Goal: Communication & Community: Answer question/provide support

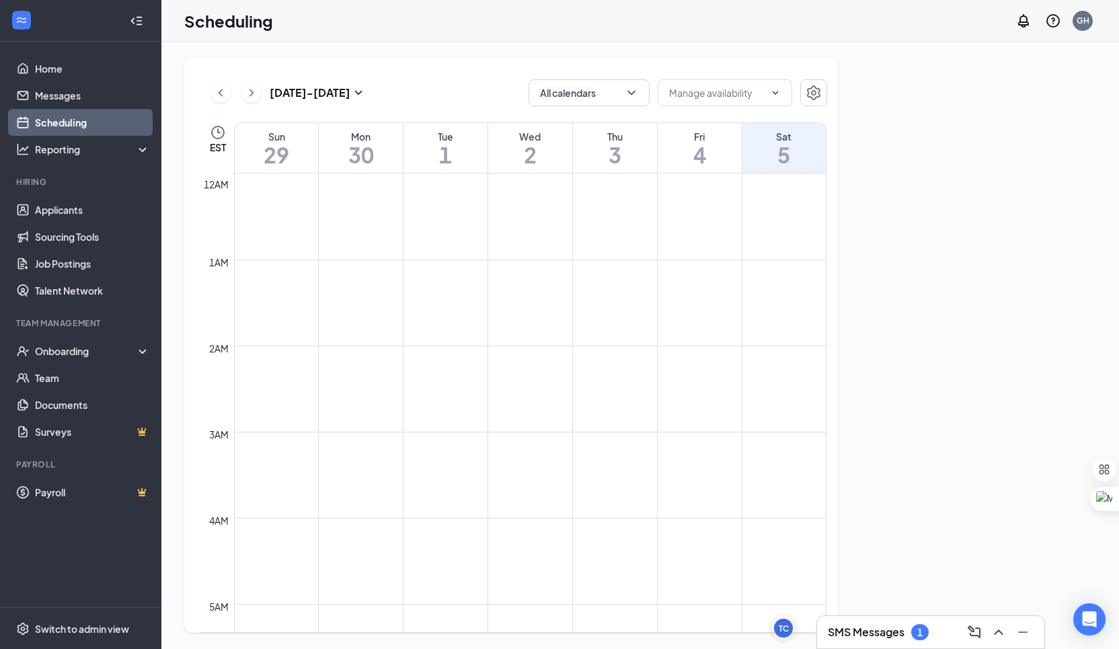
scroll to position [661, 0]
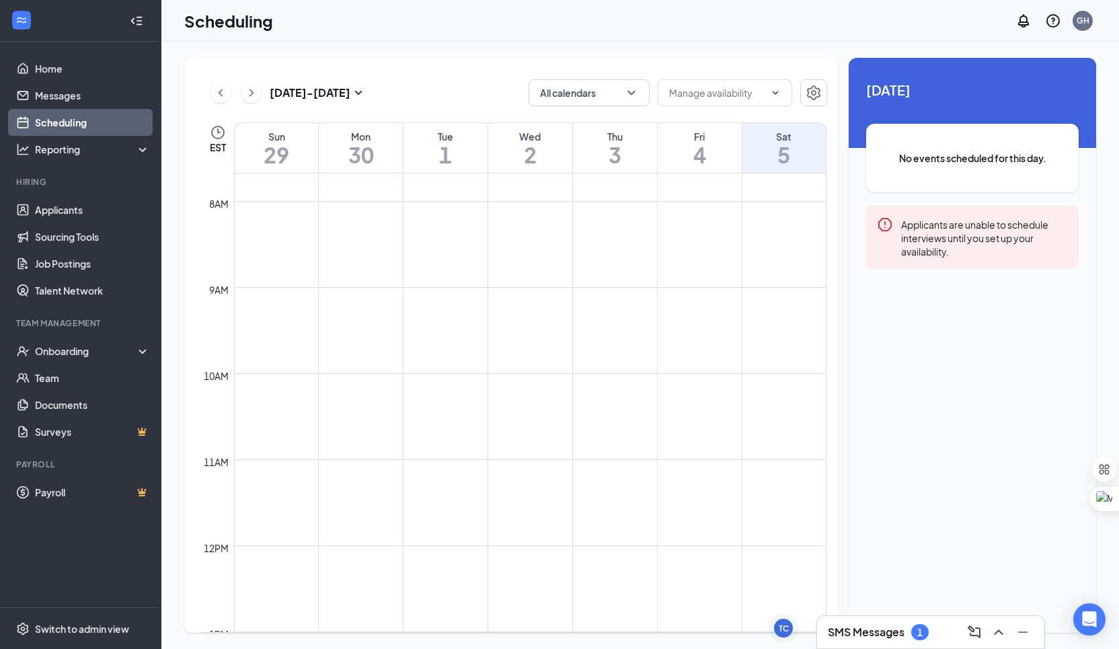
click at [885, 634] on h3 "SMS Messages" at bounding box center [866, 632] width 77 height 15
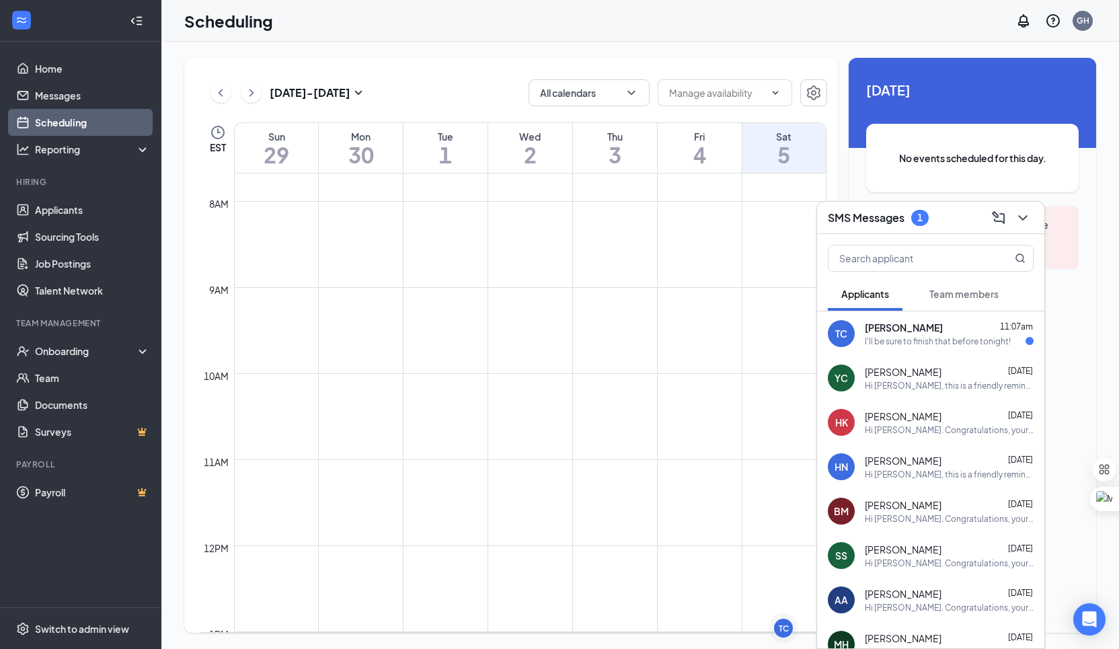
click at [950, 350] on div "TC [PERSON_NAME] 11:07am I'll be sure to finish that before tonight!" at bounding box center [930, 333] width 227 height 44
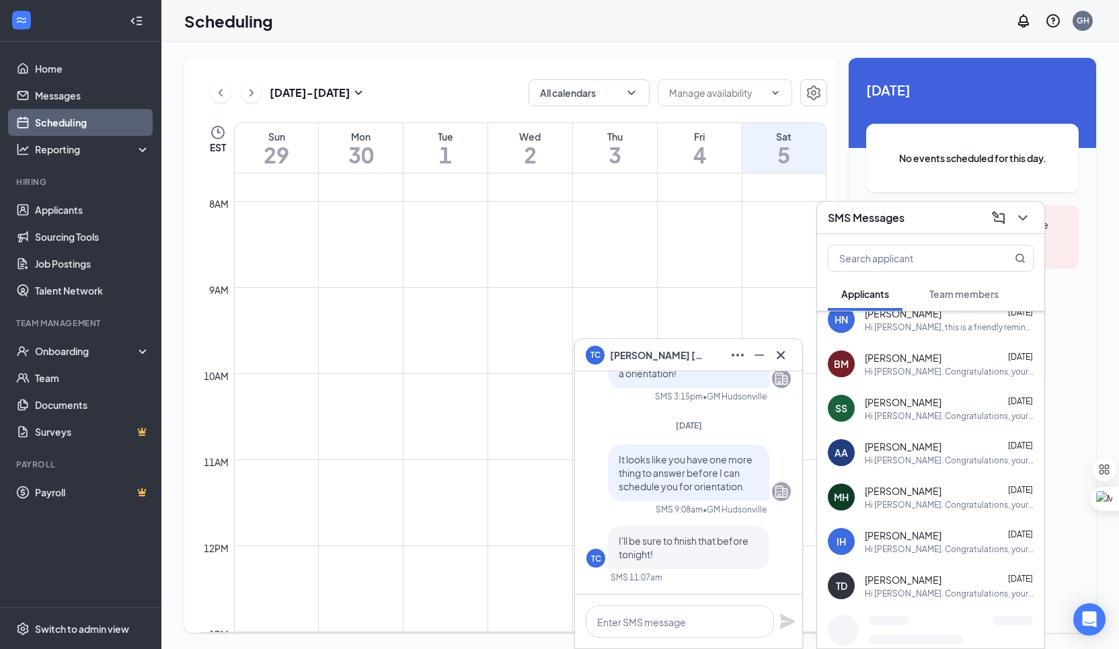
scroll to position [173, 0]
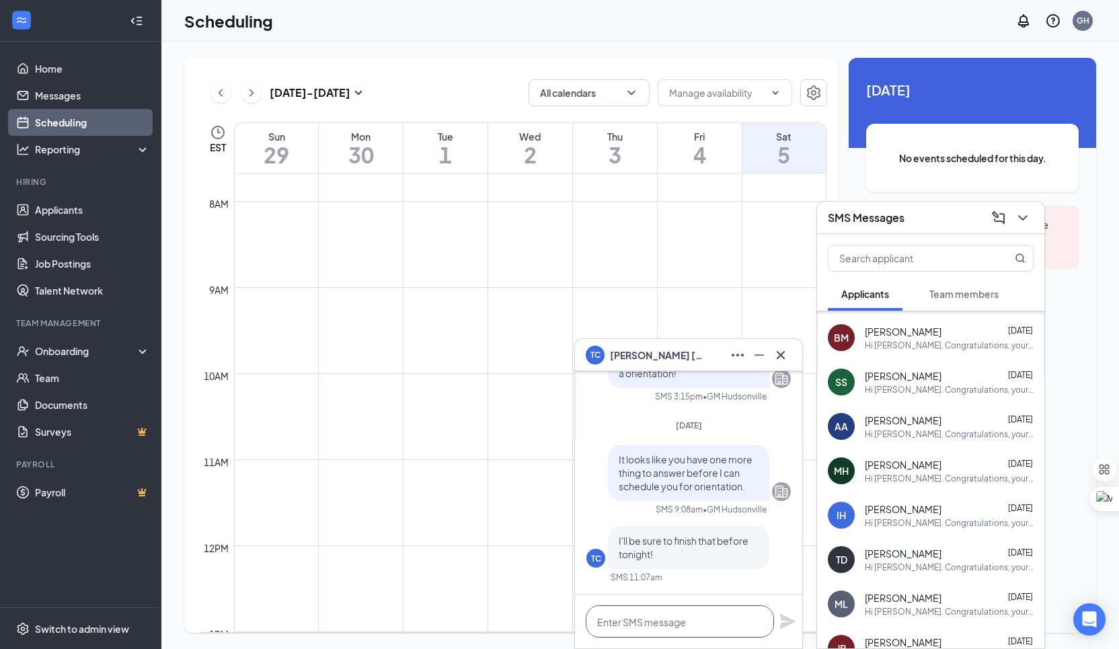
click at [685, 623] on textarea at bounding box center [680, 621] width 188 height 32
click at [684, 618] on textarea "okay thank you" at bounding box center [680, 621] width 188 height 32
type textarea "okay thank you"
click at [785, 623] on icon "Plane" at bounding box center [787, 621] width 15 height 15
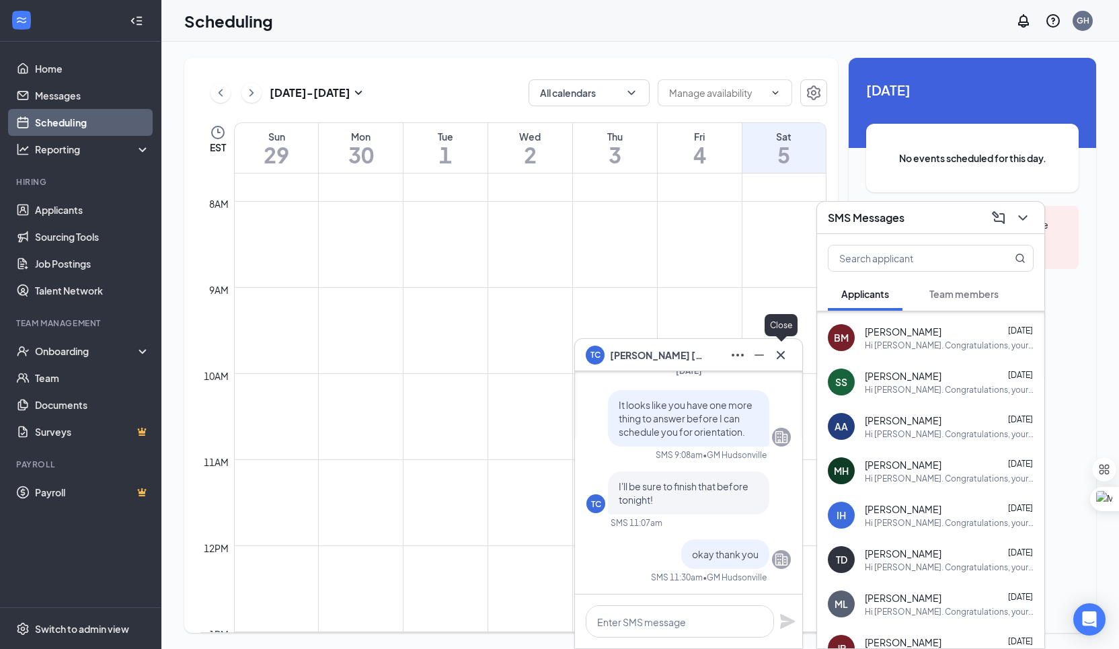
click at [772, 360] on button at bounding box center [781, 355] width 22 height 22
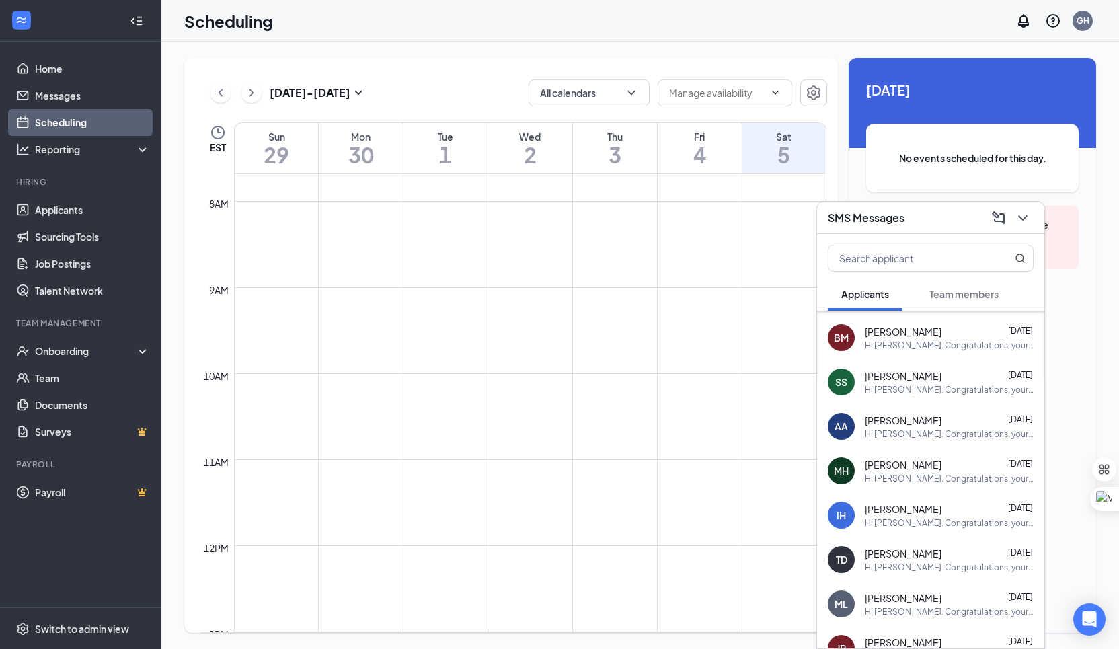
click at [917, 214] on div "SMS Messages" at bounding box center [931, 217] width 206 height 21
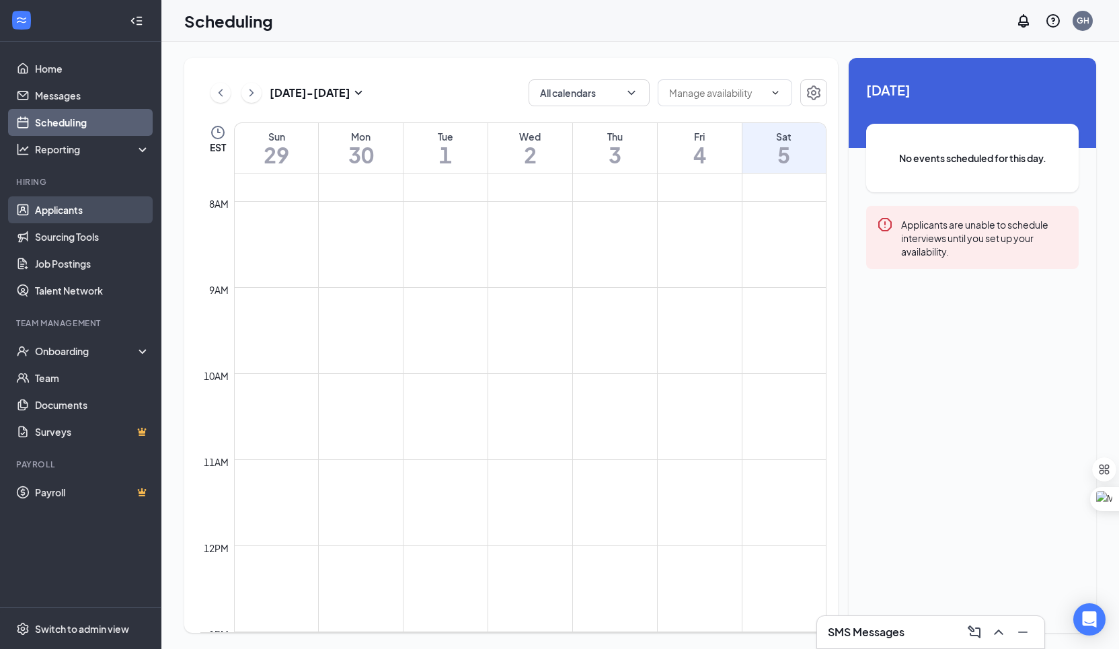
click at [91, 215] on link "Applicants" at bounding box center [92, 209] width 115 height 27
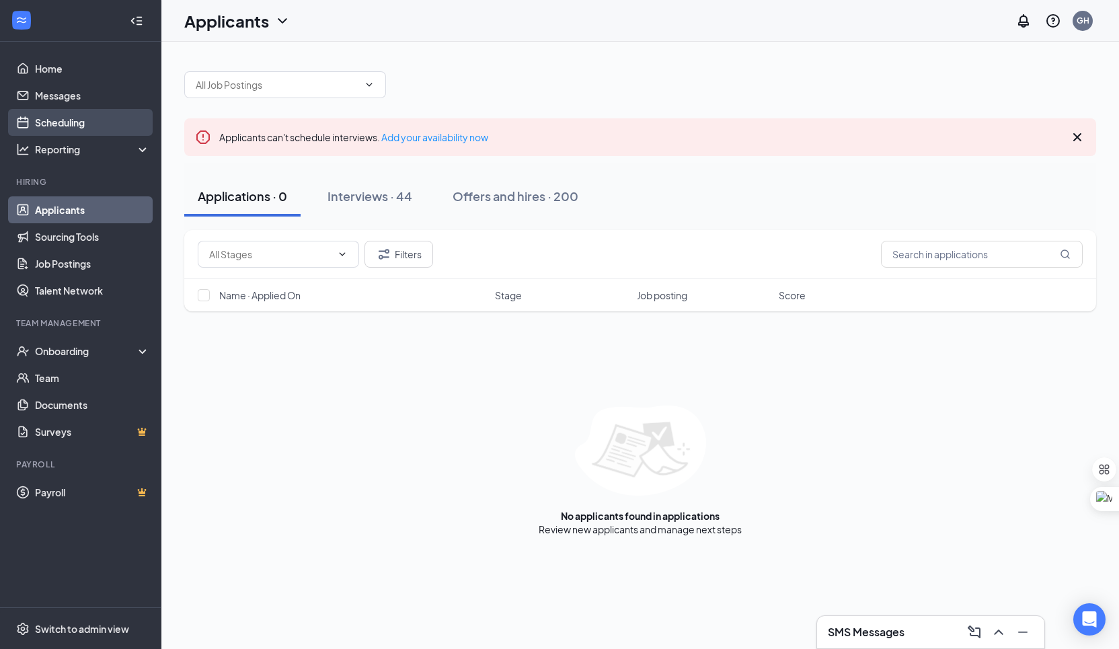
click at [120, 128] on link "Scheduling" at bounding box center [92, 122] width 115 height 27
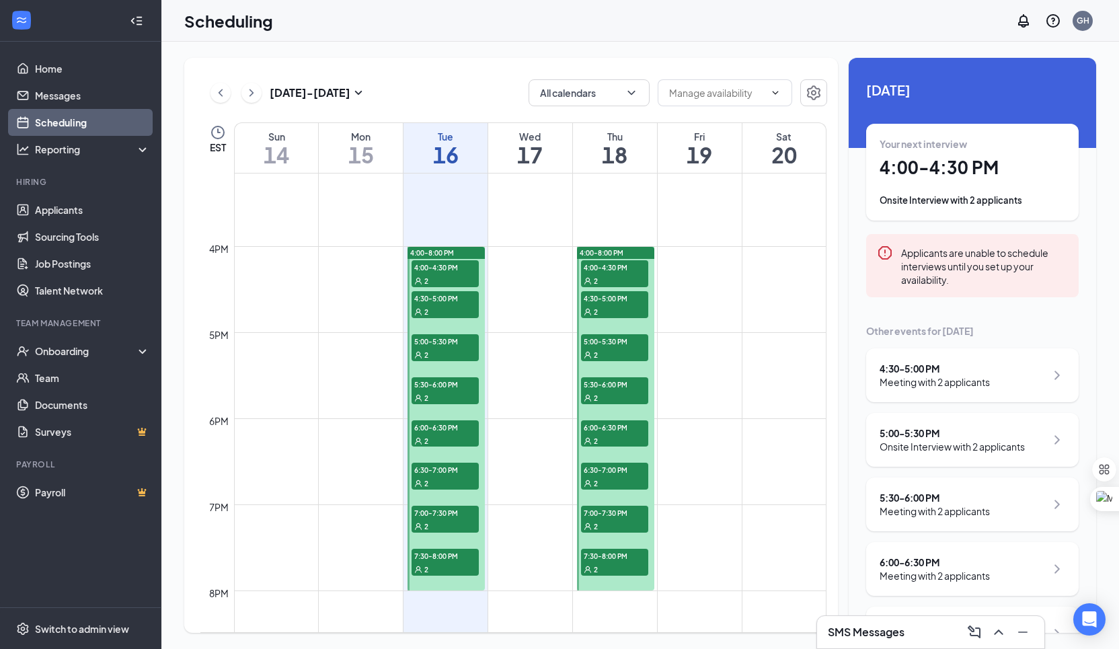
scroll to position [1343, 0]
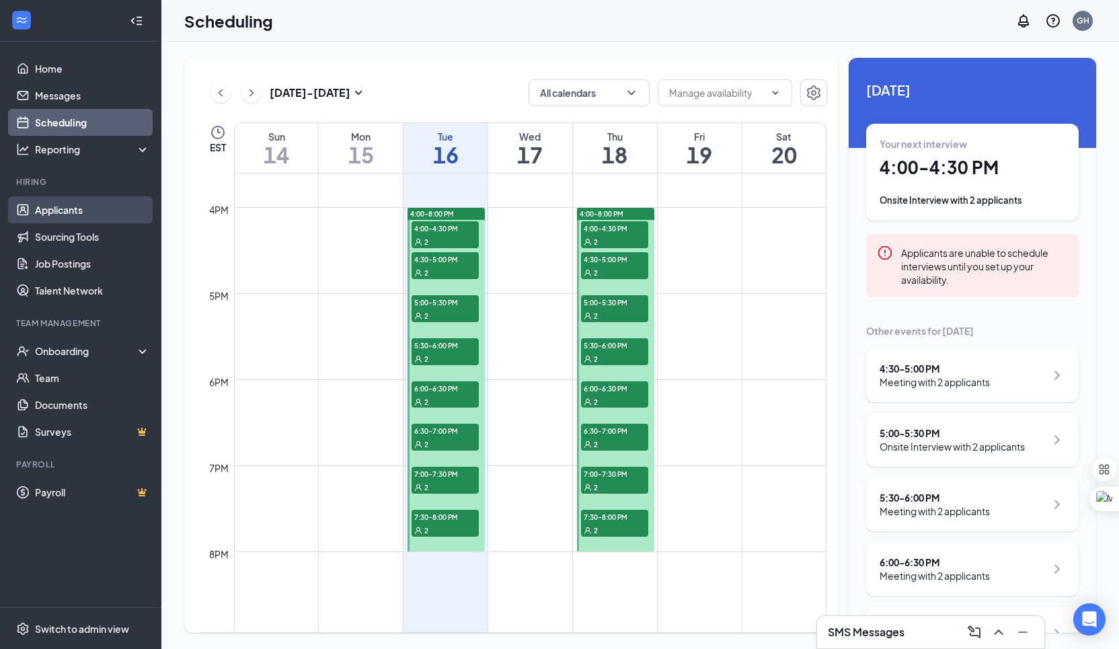
click at [93, 221] on link "Applicants" at bounding box center [92, 209] width 115 height 27
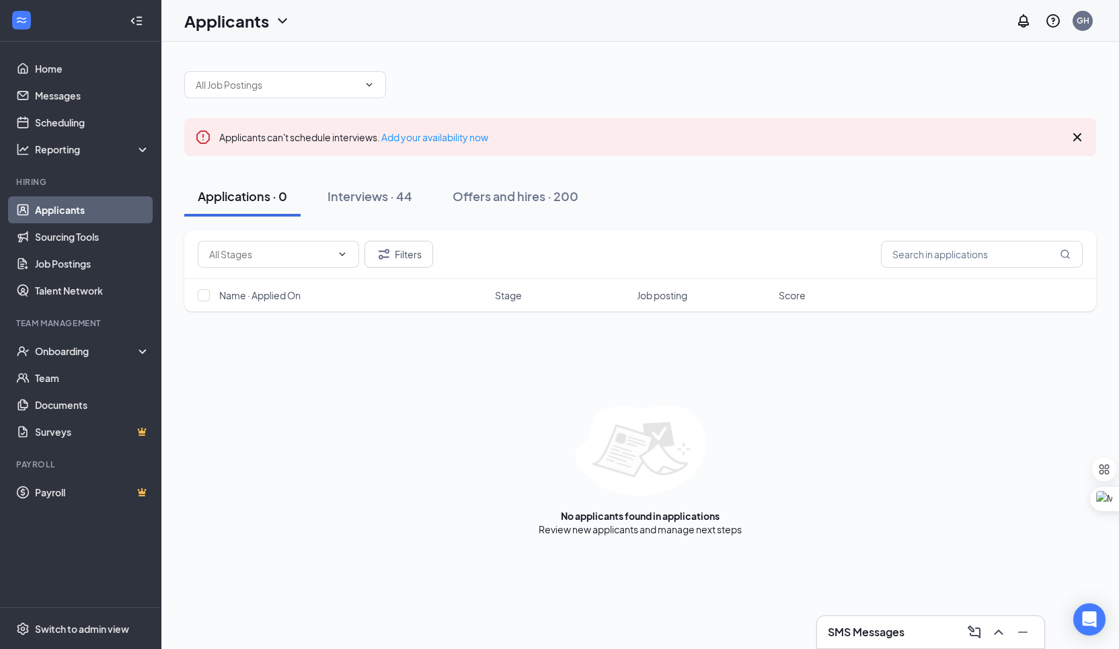
click at [403, 220] on div "Applications · 0 Interviews · 44 Offers and hires · 200" at bounding box center [640, 196] width 912 height 67
click at [403, 214] on button "Interviews · 44" at bounding box center [370, 196] width 112 height 40
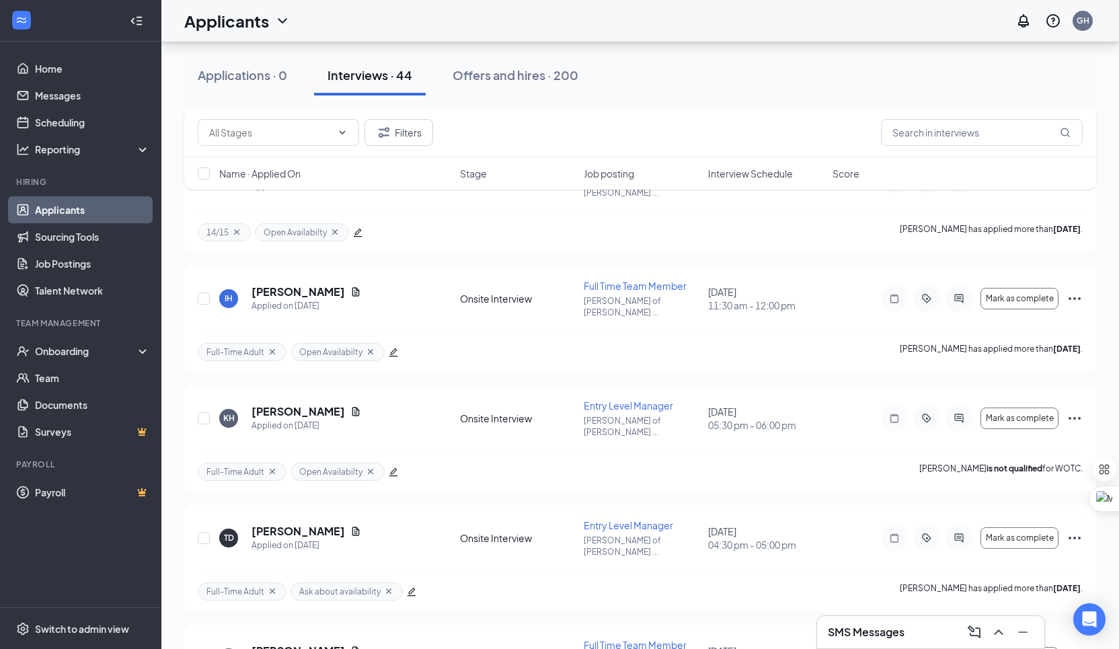
scroll to position [1856, 0]
click at [505, 83] on button "Offers and hires · 200" at bounding box center [515, 75] width 153 height 40
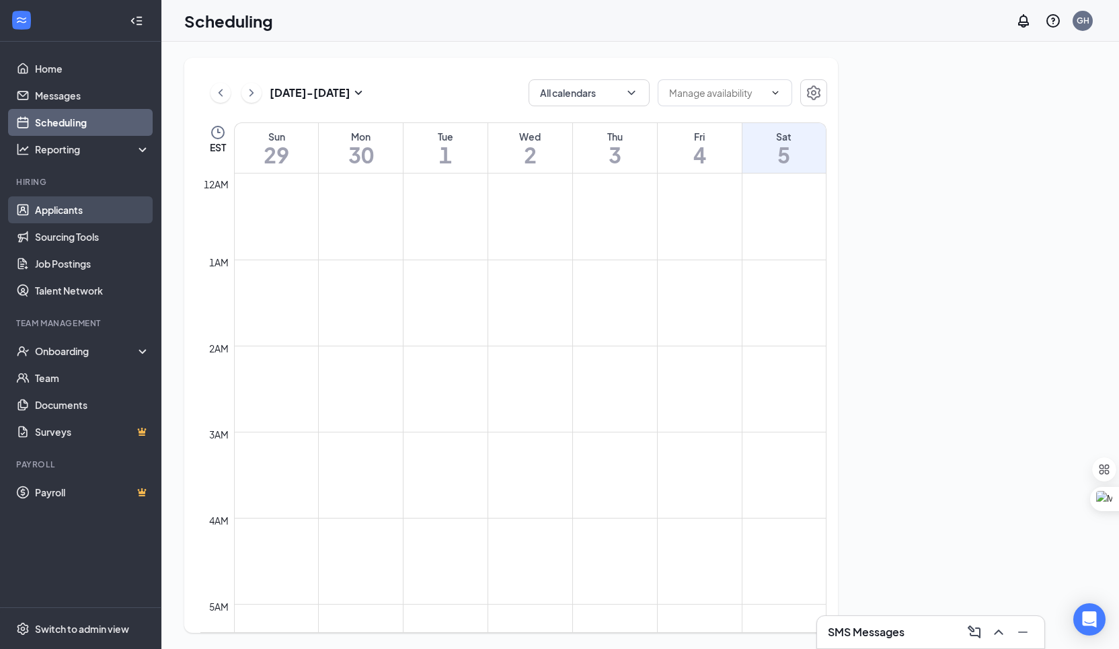
scroll to position [661, 0]
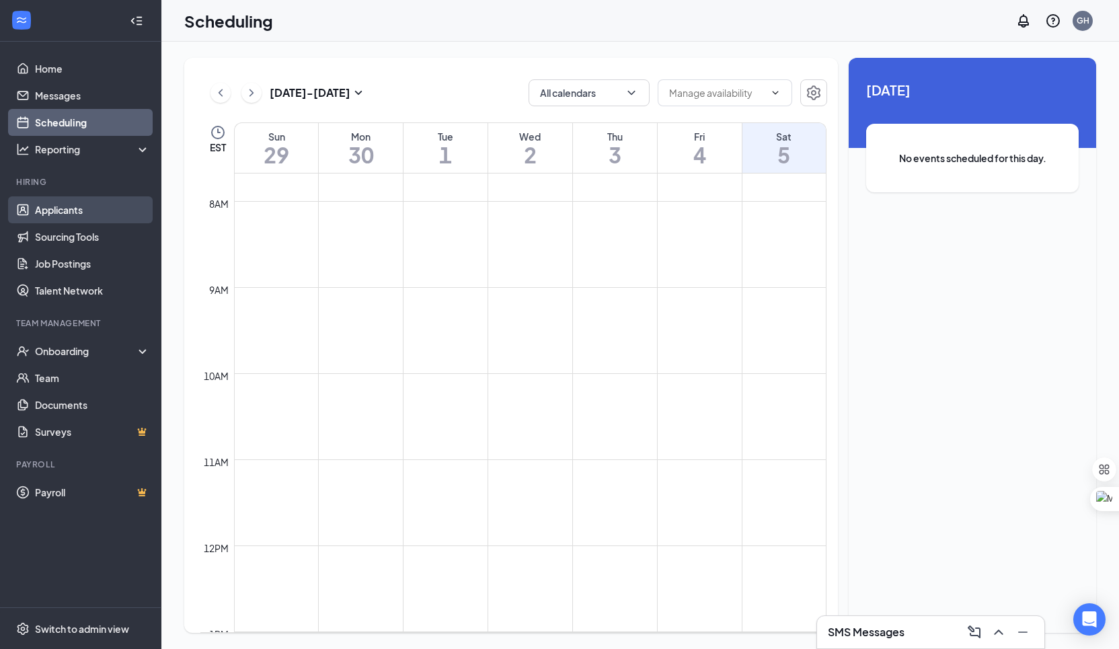
click at [54, 207] on link "Applicants" at bounding box center [92, 209] width 115 height 27
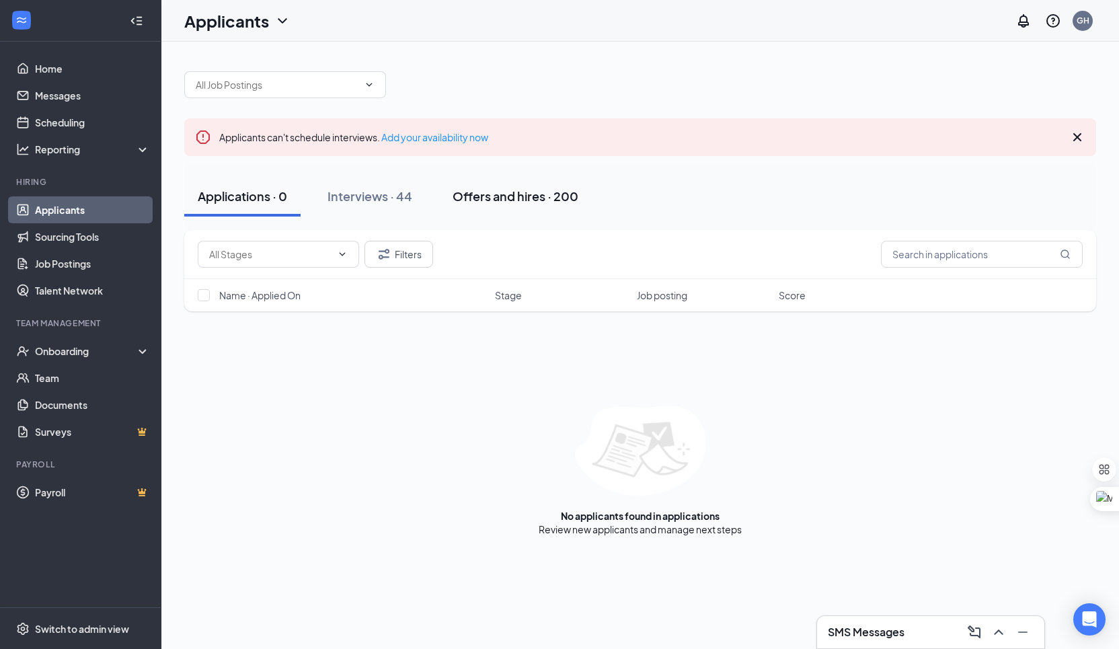
click at [506, 195] on div "Offers and hires · 200" at bounding box center [516, 196] width 126 height 17
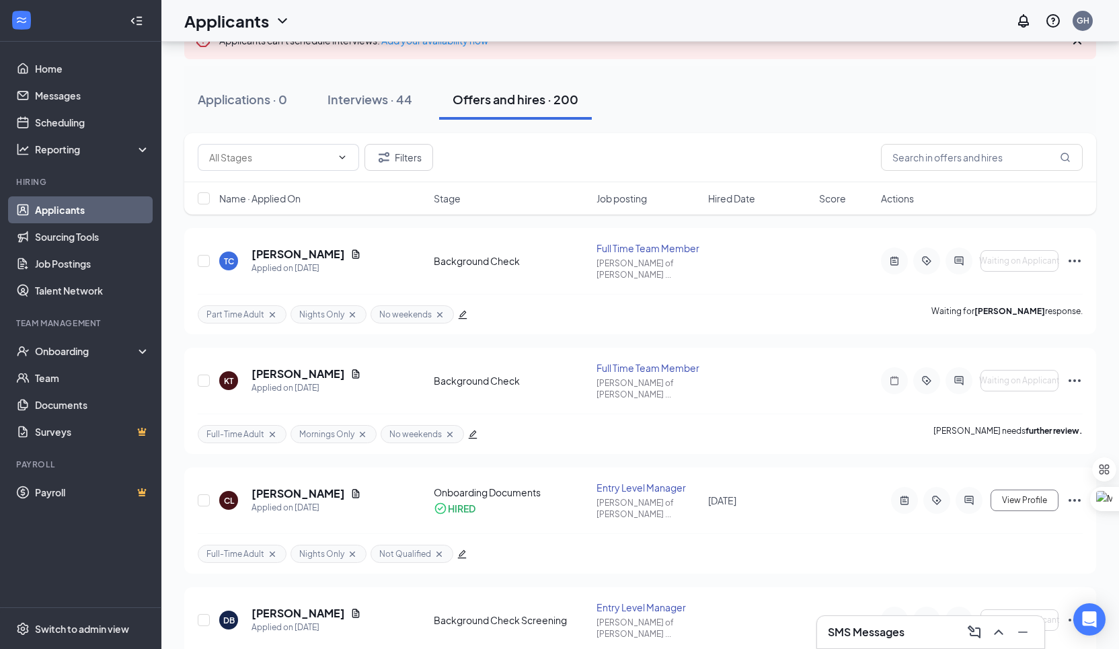
scroll to position [100, 0]
